Goal: Transaction & Acquisition: Purchase product/service

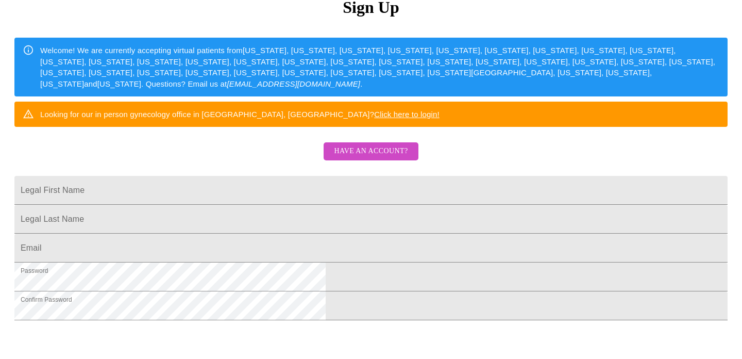
scroll to position [143, 0]
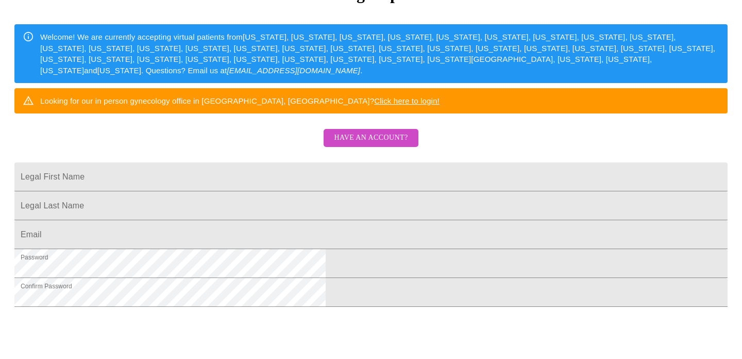
click at [371, 144] on span "Have an account?" at bounding box center [371, 137] width 74 height 13
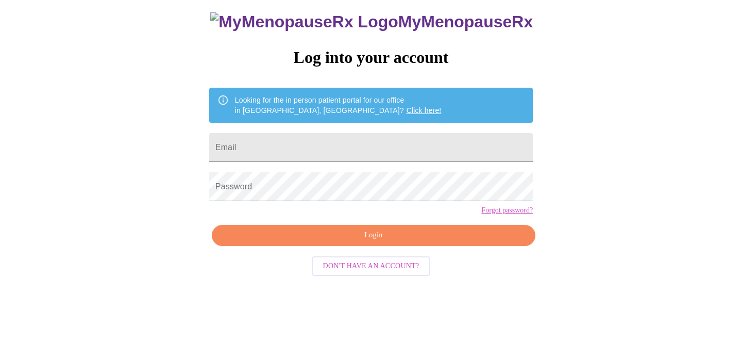
scroll to position [21, 0]
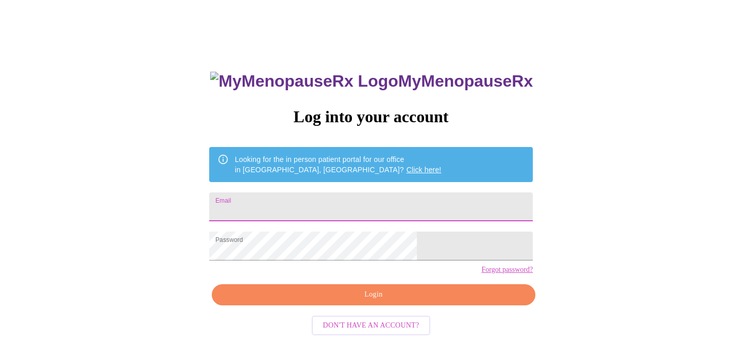
click at [295, 201] on input "Email" at bounding box center [371, 206] width 324 height 29
type input "[EMAIL_ADDRESS][DOMAIN_NAME]"
click at [364, 301] on span "Login" at bounding box center [374, 294] width 300 height 13
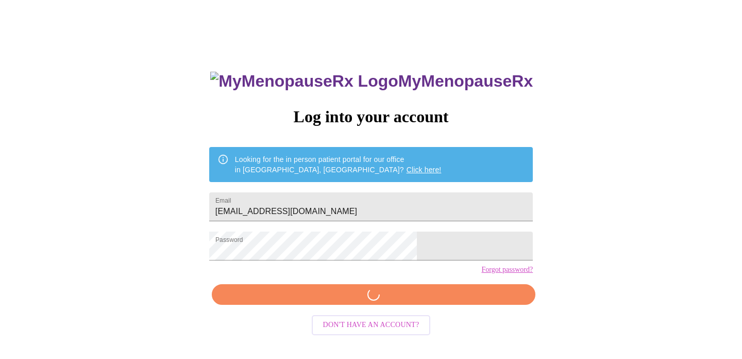
scroll to position [20, 0]
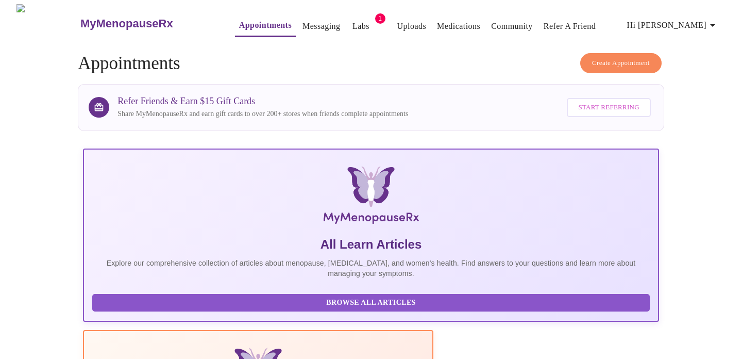
click at [352, 20] on link "Labs" at bounding box center [360, 26] width 17 height 14
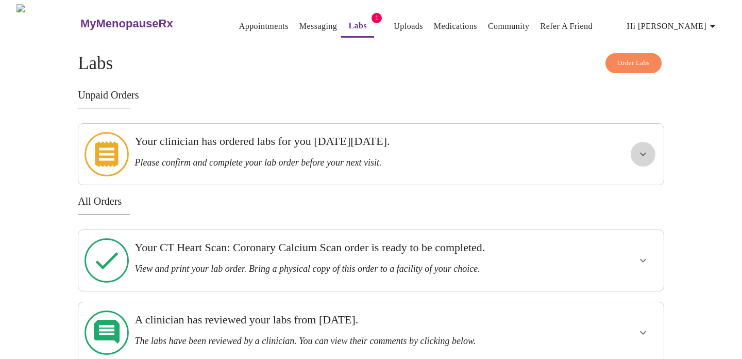
click at [639, 149] on icon "show more" at bounding box center [643, 154] width 12 height 12
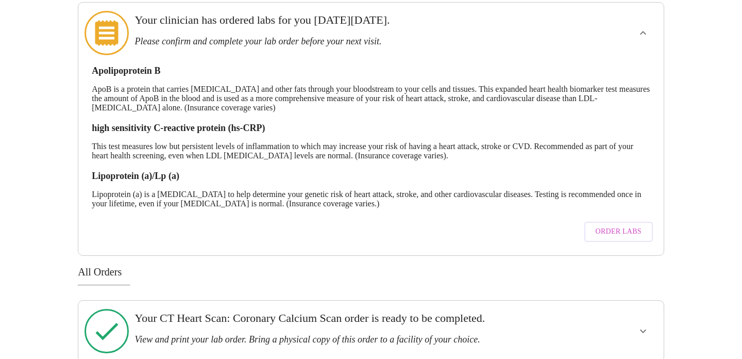
scroll to position [127, 0]
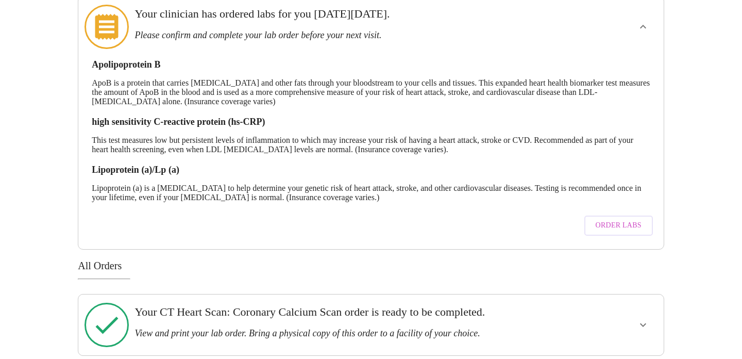
click at [609, 219] on span "Order Labs" at bounding box center [619, 225] width 46 height 13
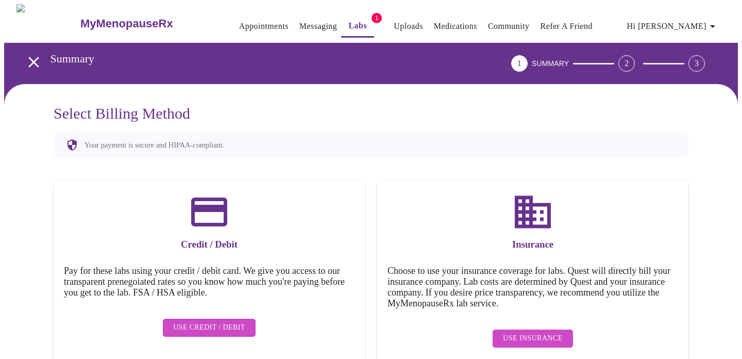
click at [208, 321] on span "Use Credit / Debit" at bounding box center [209, 327] width 72 height 13
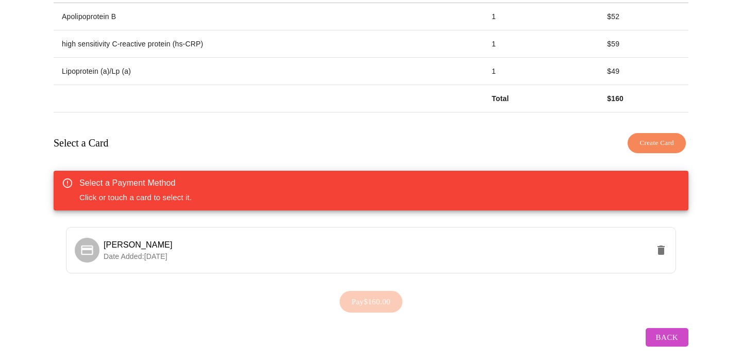
scroll to position [194, 0]
click at [151, 241] on span "[PERSON_NAME]" at bounding box center [138, 245] width 69 height 9
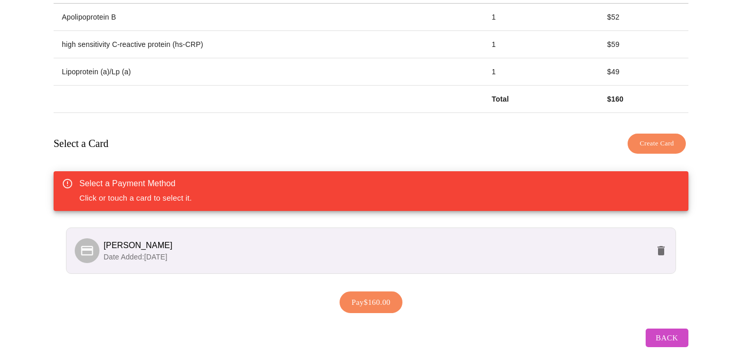
click at [506, 302] on div "Pay $160.00" at bounding box center [371, 302] width 635 height 32
click at [639, 139] on span "Create Card" at bounding box center [656, 144] width 35 height 12
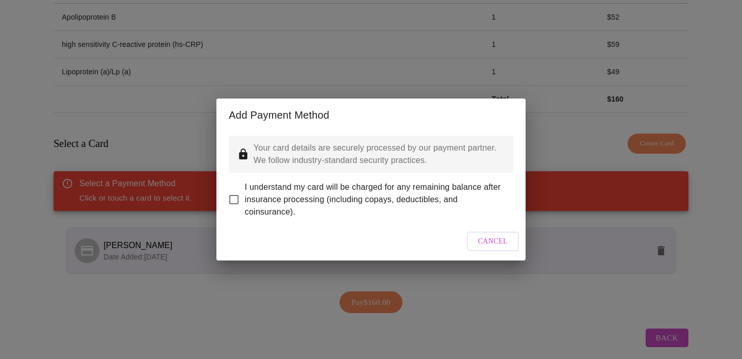
click at [235, 190] on input "I understand my card will be charged for any remaining balance after insurance …" at bounding box center [234, 200] width 22 height 22
checkbox input "true"
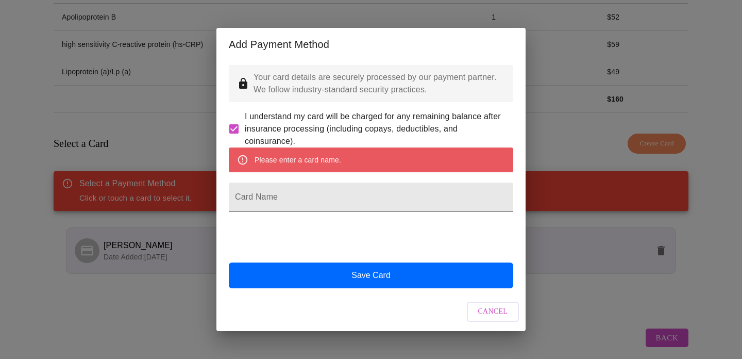
click at [265, 199] on input "Card Name" at bounding box center [371, 196] width 284 height 29
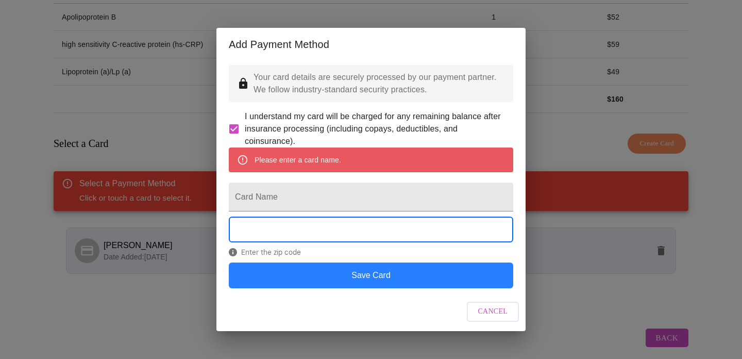
click at [408, 288] on button "Save Card" at bounding box center [371, 275] width 284 height 26
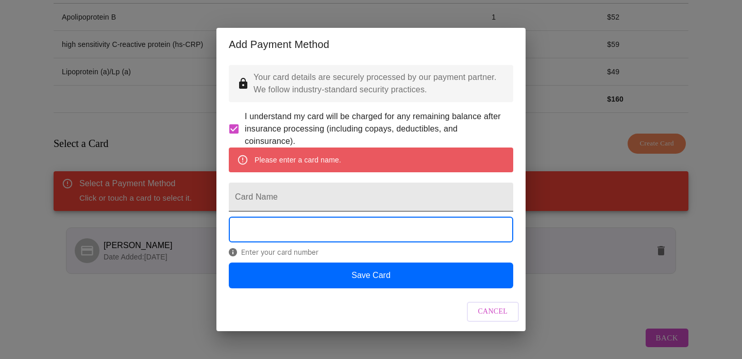
click at [275, 204] on input "Card Name" at bounding box center [371, 196] width 284 height 29
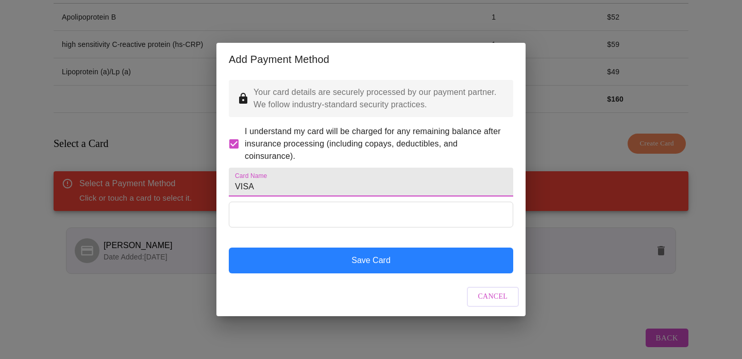
type input "VISA"
click at [330, 269] on button "Save Card" at bounding box center [371, 260] width 284 height 26
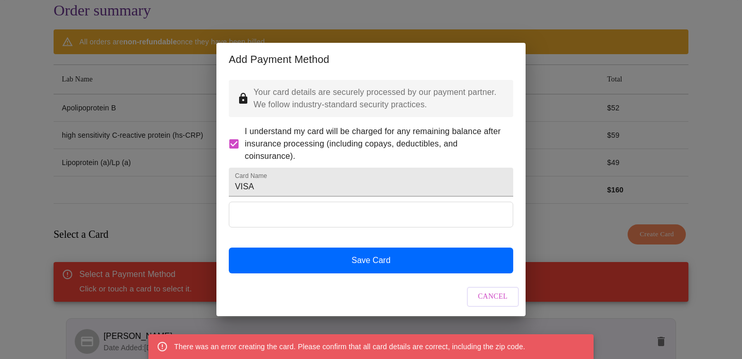
click at [728, 128] on div "Add Payment Method Your card details are securely processed by our payment part…" at bounding box center [371, 179] width 742 height 359
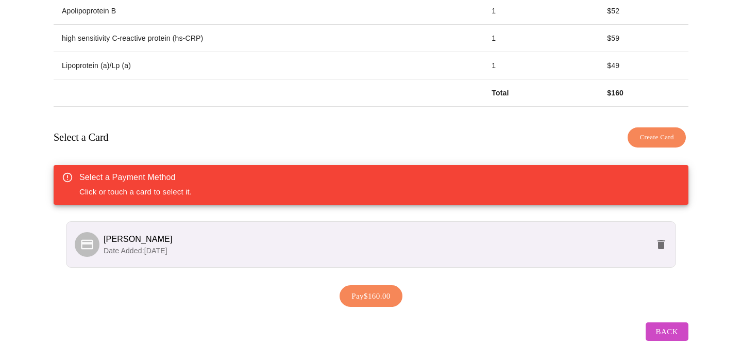
scroll to position [197, 0]
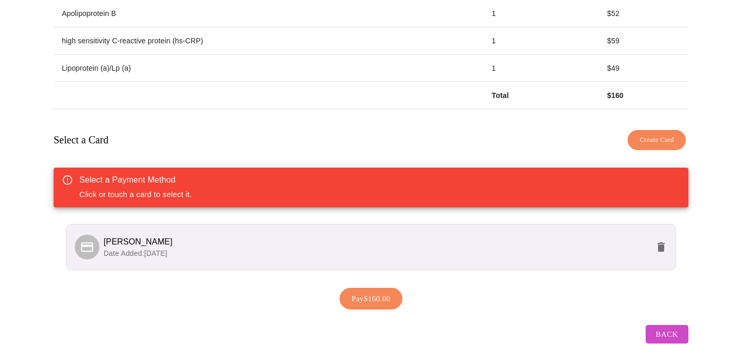
click at [486, 184] on div "Select a Payment Method Click or touch a card to select it." at bounding box center [371, 187] width 635 height 40
click at [663, 242] on icon "delete" at bounding box center [661, 246] width 7 height 9
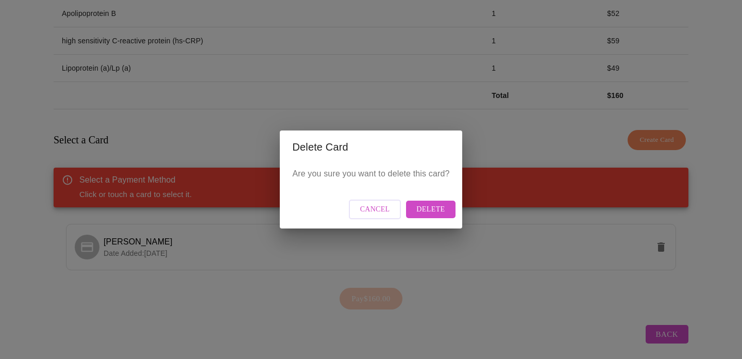
click at [363, 208] on span "Cancel" at bounding box center [375, 209] width 30 height 13
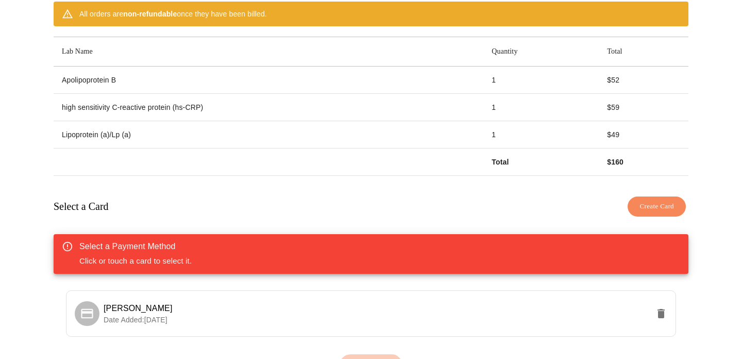
scroll to position [204, 0]
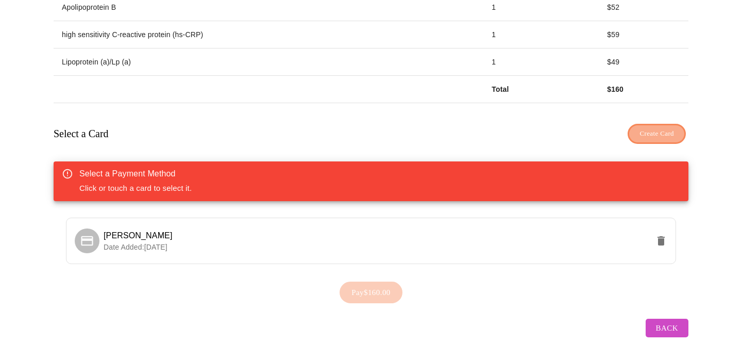
click at [654, 128] on span "Create Card" at bounding box center [656, 134] width 35 height 12
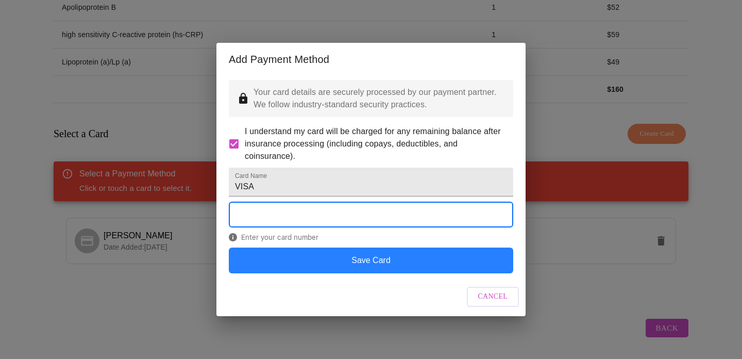
click at [380, 273] on button "Save Card" at bounding box center [371, 260] width 284 height 26
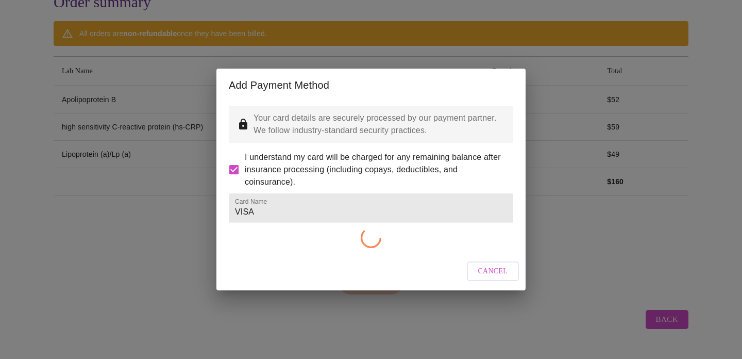
scroll to position [103, 0]
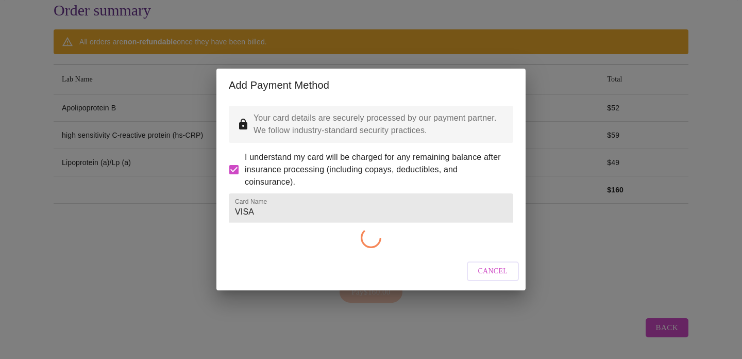
checkbox input "false"
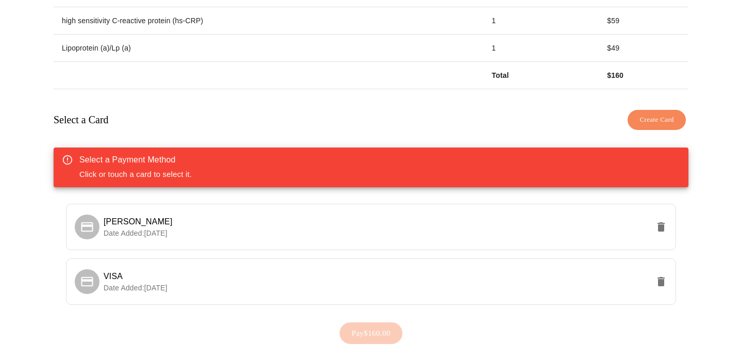
scroll to position [218, 0]
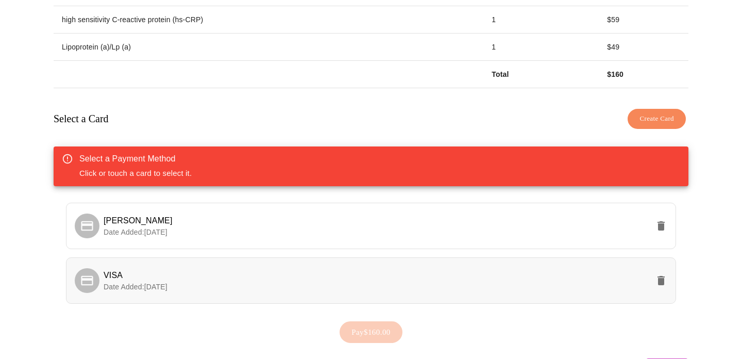
click at [149, 282] on span "Date Added: [DATE]" at bounding box center [136, 286] width 64 height 8
click at [365, 329] on span "Pay $160.00" at bounding box center [370, 331] width 39 height 13
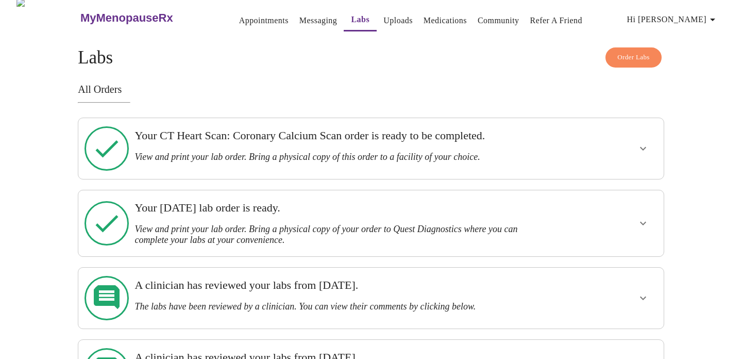
scroll to position [6, 0]
click at [644, 146] on icon "show more" at bounding box center [643, 148] width 6 height 4
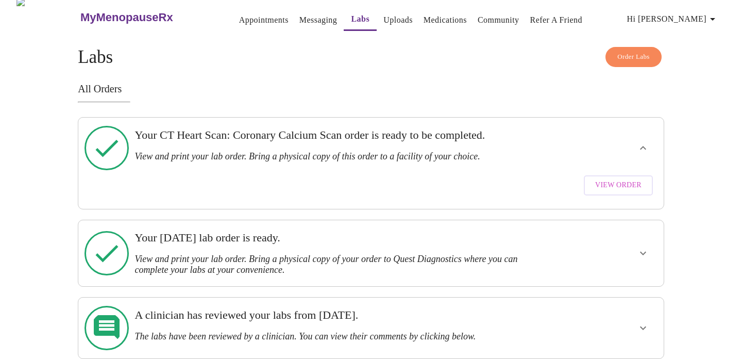
click at [620, 179] on span "View Order" at bounding box center [618, 185] width 46 height 13
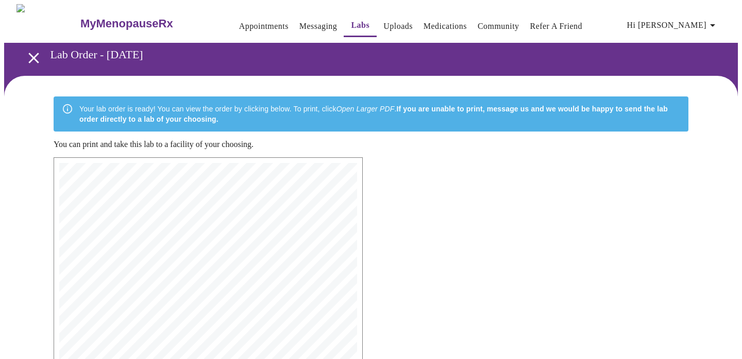
click at [351, 18] on link "Labs" at bounding box center [360, 25] width 19 height 14
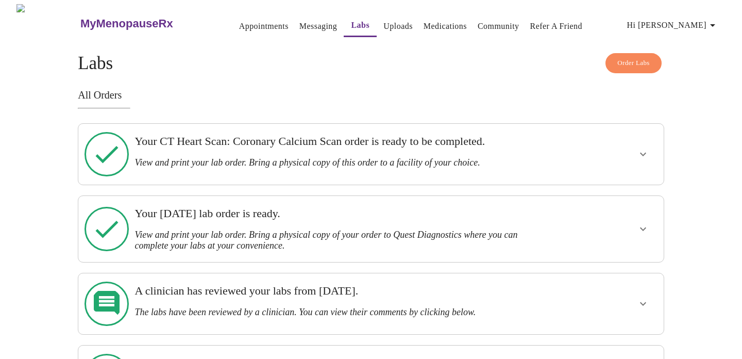
click at [641, 223] on icon "show more" at bounding box center [643, 229] width 12 height 12
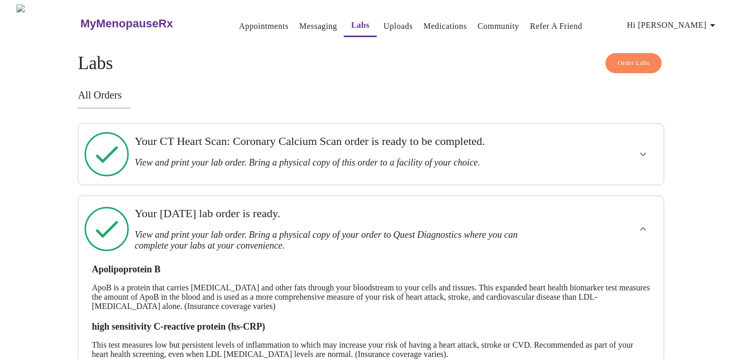
click at [102, 93] on h3 "All Orders" at bounding box center [371, 95] width 586 height 12
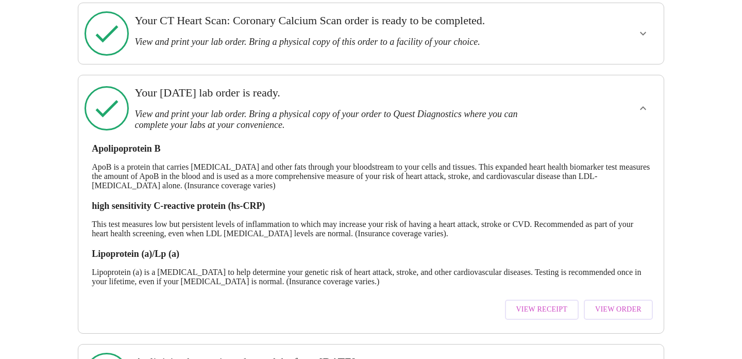
click at [611, 303] on span "View Order" at bounding box center [618, 309] width 46 height 13
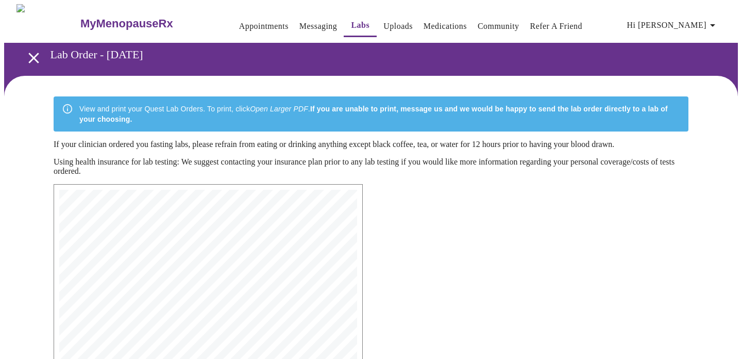
click at [351, 18] on link "Labs" at bounding box center [360, 25] width 19 height 14
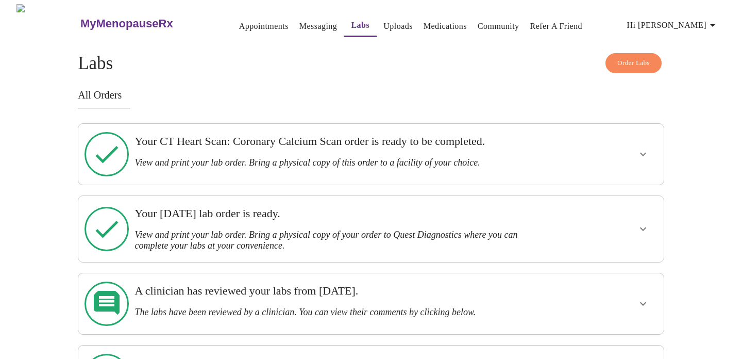
click at [250, 20] on link "Appointments" at bounding box center [263, 26] width 49 height 14
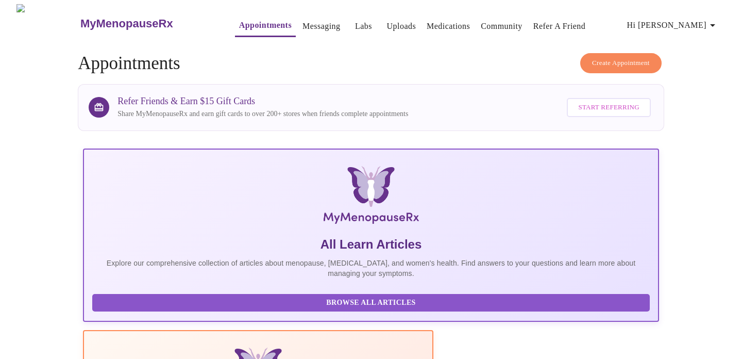
click at [302, 21] on link "Messaging" at bounding box center [321, 26] width 38 height 14
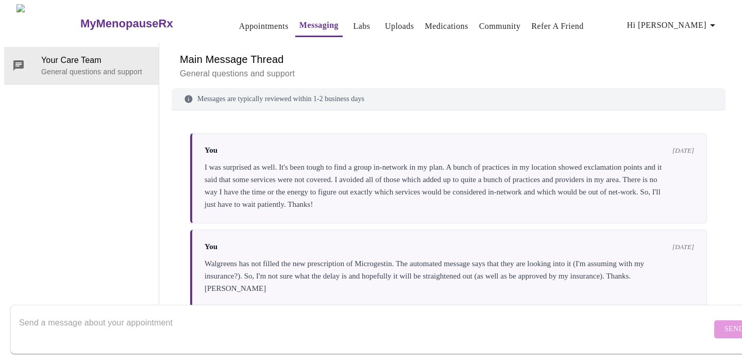
click at [354, 20] on link "Labs" at bounding box center [362, 26] width 17 height 14
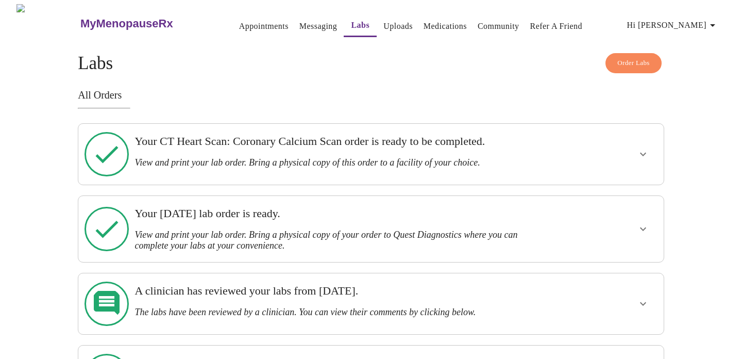
click at [299, 21] on link "Messaging" at bounding box center [318, 26] width 38 height 14
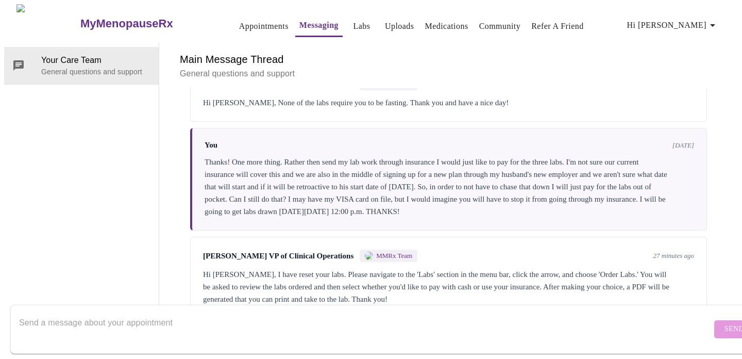
click at [354, 22] on link "Labs" at bounding box center [362, 26] width 17 height 14
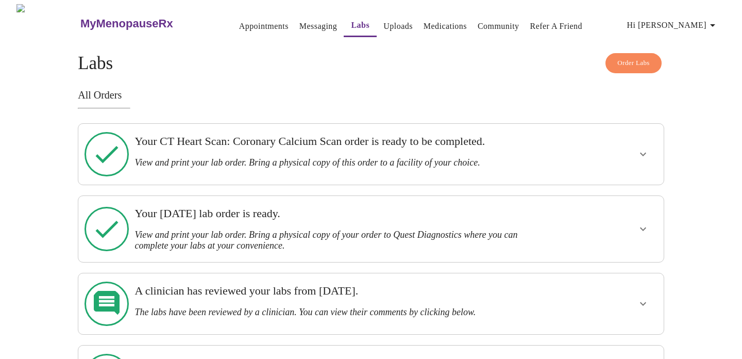
click at [299, 22] on link "Messaging" at bounding box center [318, 26] width 38 height 14
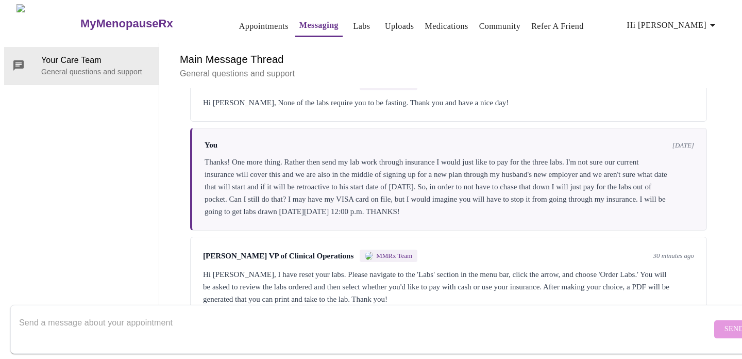
scroll to position [4072, 0]
click at [61, 312] on textarea "Send a message about your appointment" at bounding box center [365, 328] width 693 height 33
type textarea "T"
type textarea "Done! Thanks so much!!!"
click at [725, 323] on span "Send" at bounding box center [735, 329] width 20 height 13
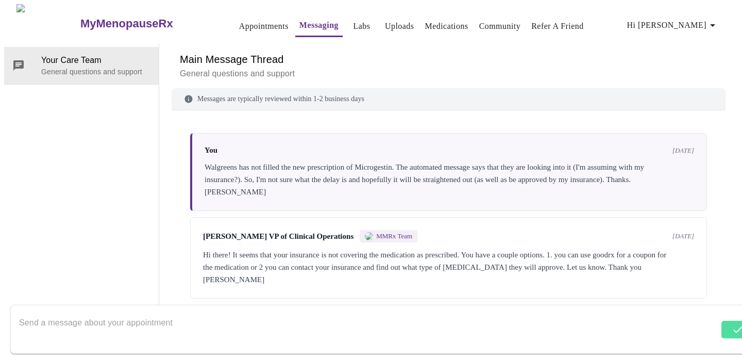
scroll to position [0, 0]
click at [703, 21] on span "Hi [PERSON_NAME]" at bounding box center [673, 25] width 92 height 14
click at [697, 75] on li "Log out" at bounding box center [702, 77] width 47 height 19
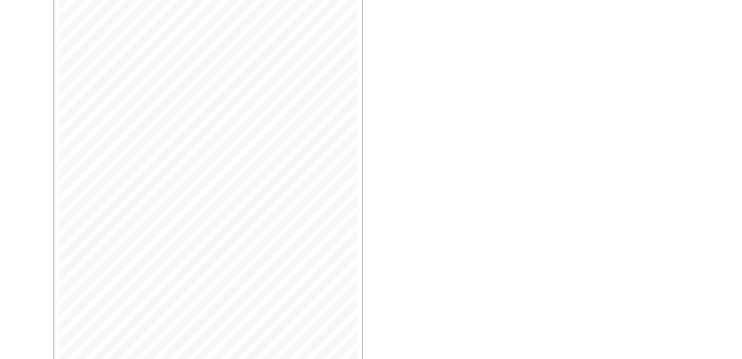
scroll to position [275, 0]
click at [110, 323] on span "Open Larger PDF" at bounding box center [101, 320] width 66 height 13
